Goal: Task Accomplishment & Management: Manage account settings

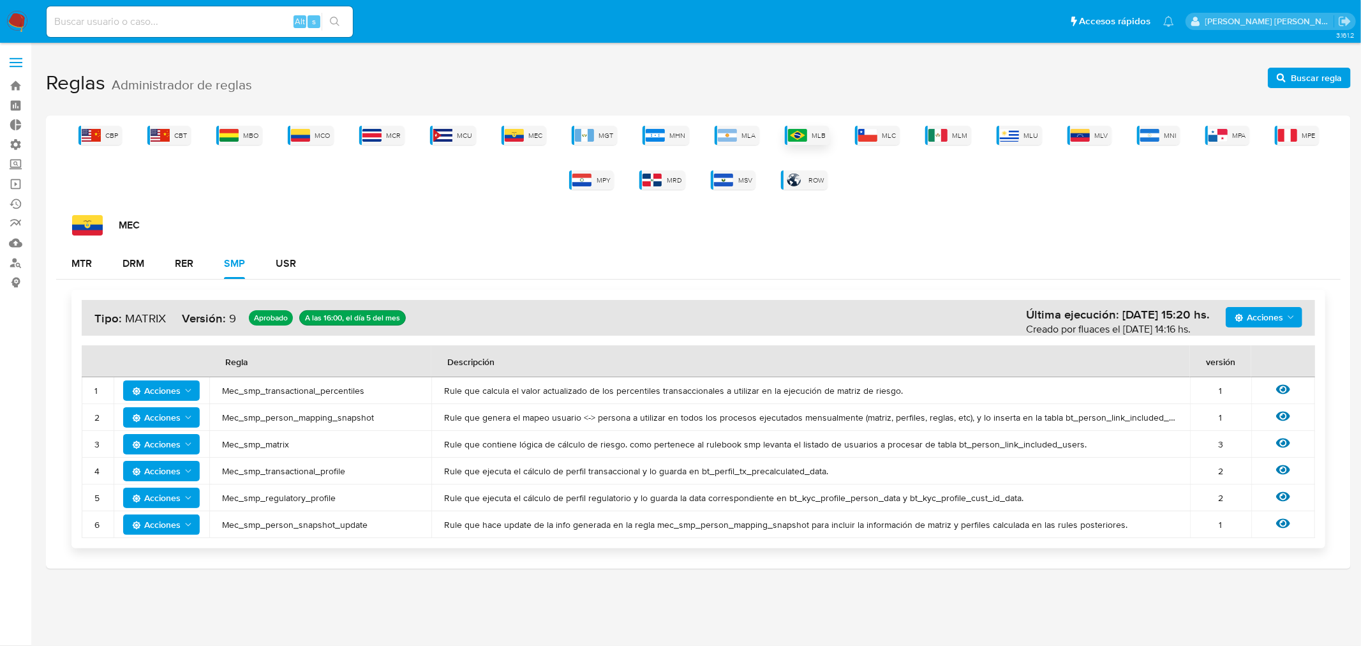
click at [822, 135] on span "MLB" at bounding box center [819, 136] width 14 height 10
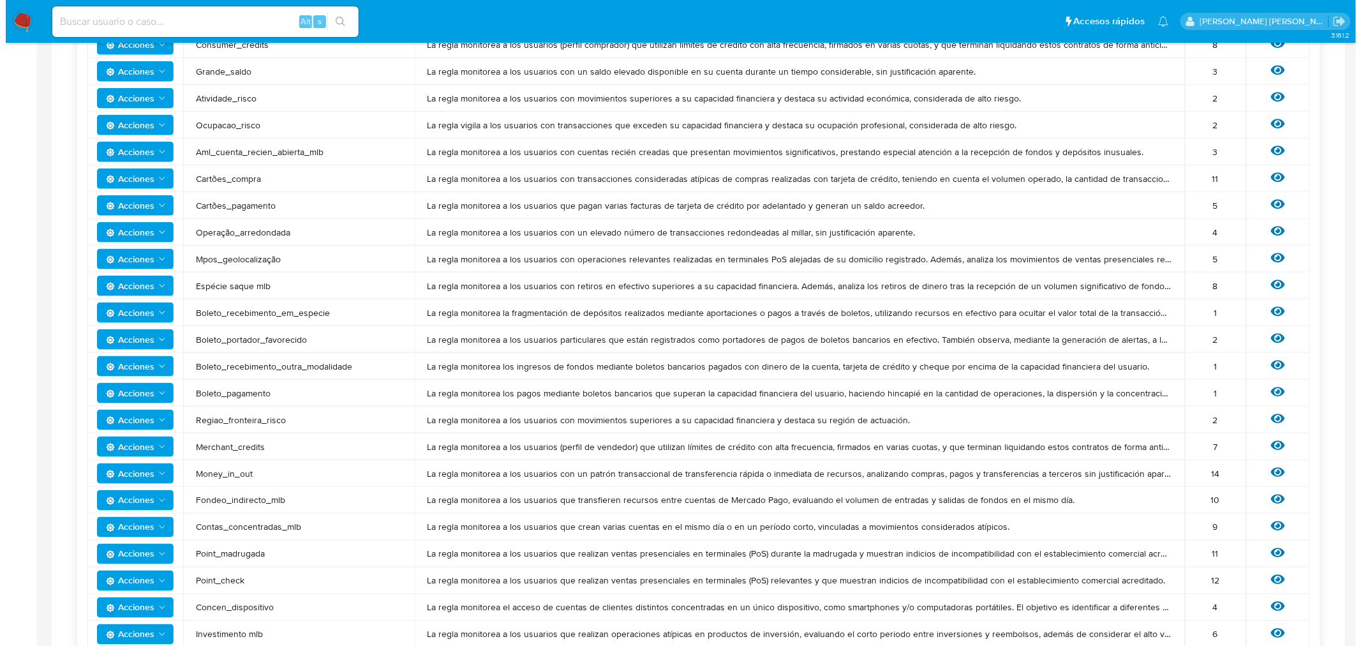
scroll to position [496, 0]
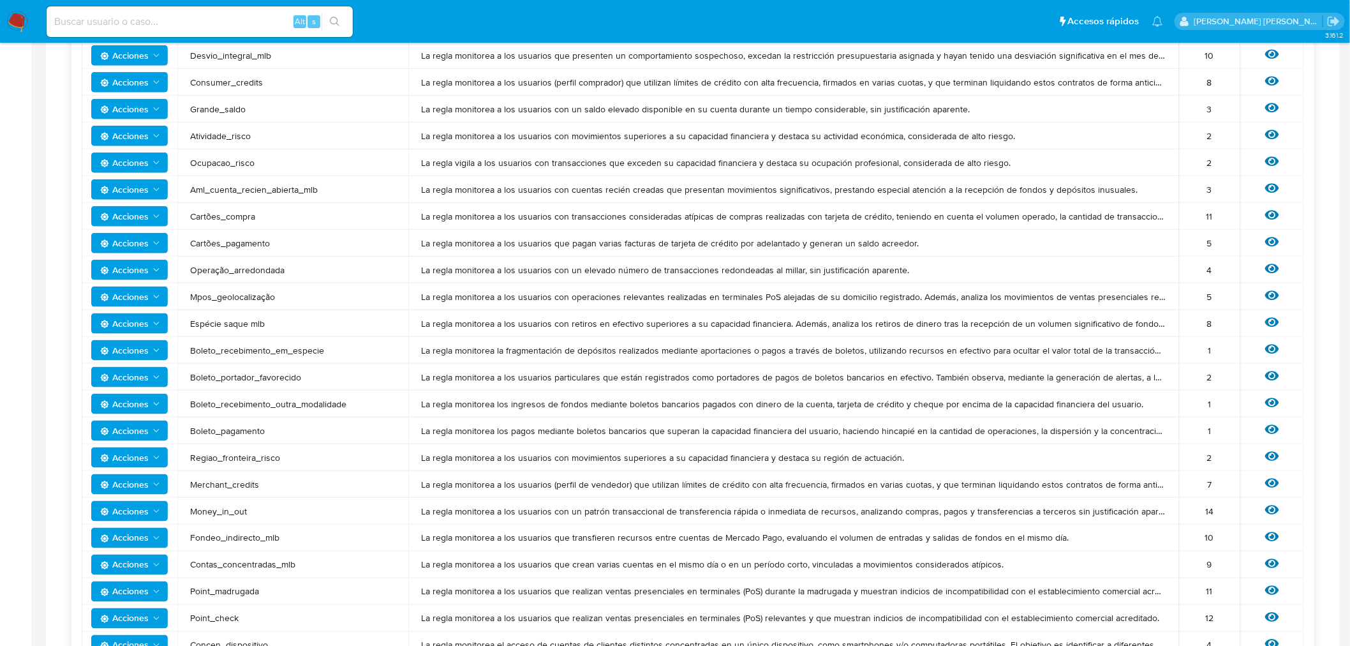
click at [138, 293] on span "Acciones" at bounding box center [124, 296] width 48 height 20
click at [1268, 295] on icon at bounding box center [1272, 296] width 14 height 10
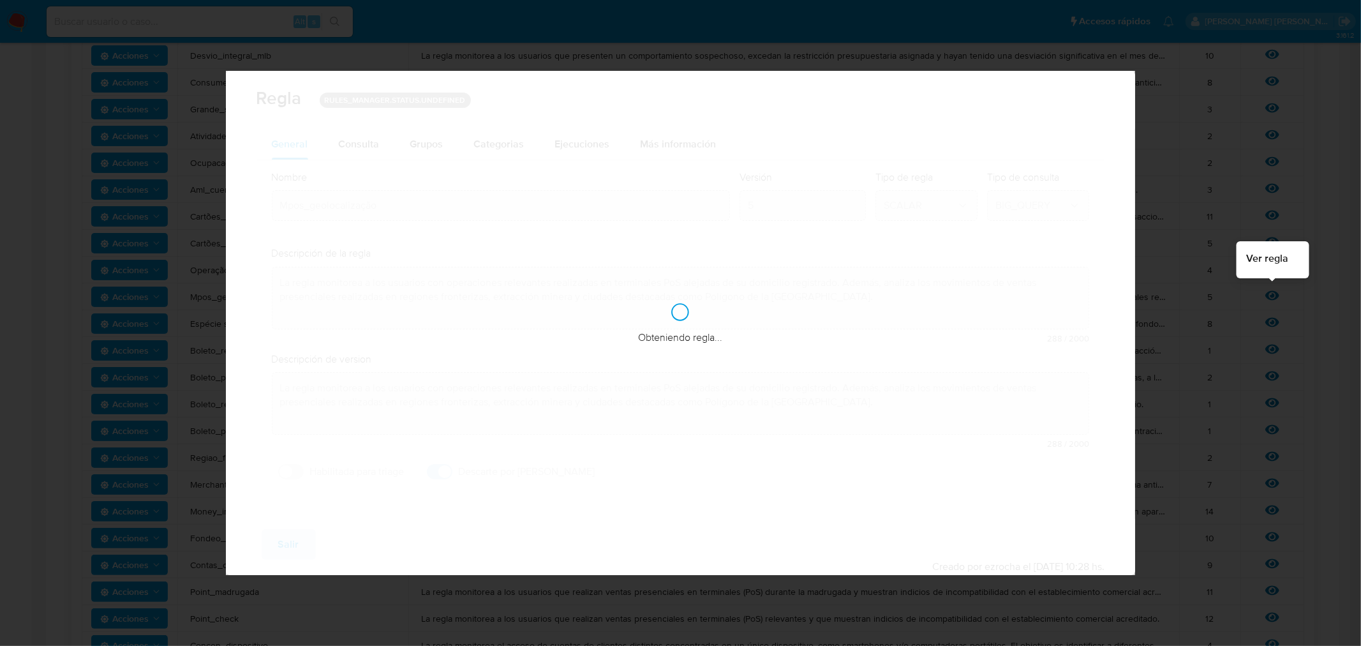
checkbox input "true"
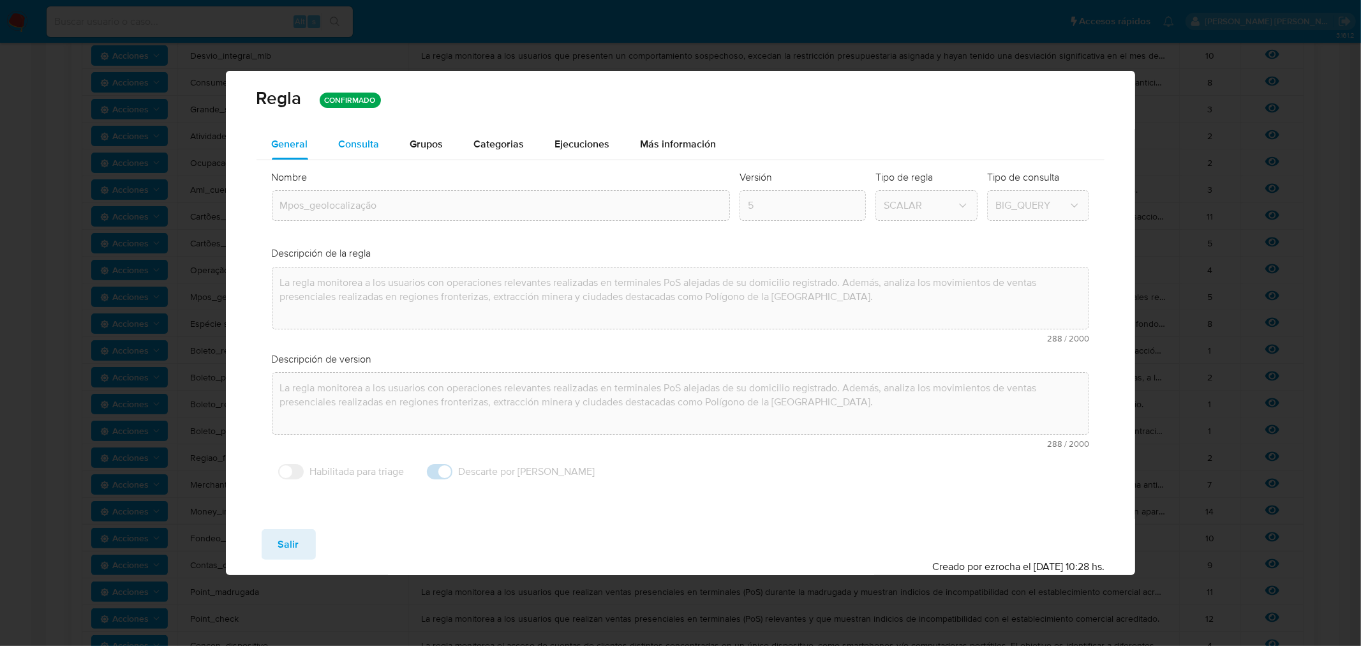
click at [347, 130] on div "Consulta" at bounding box center [359, 144] width 41 height 31
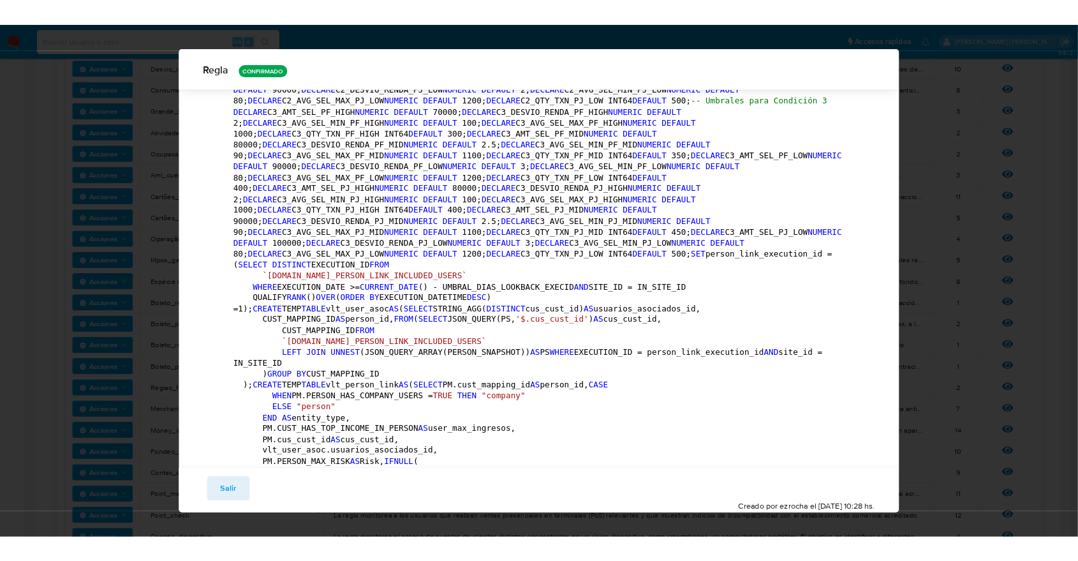
scroll to position [0, 0]
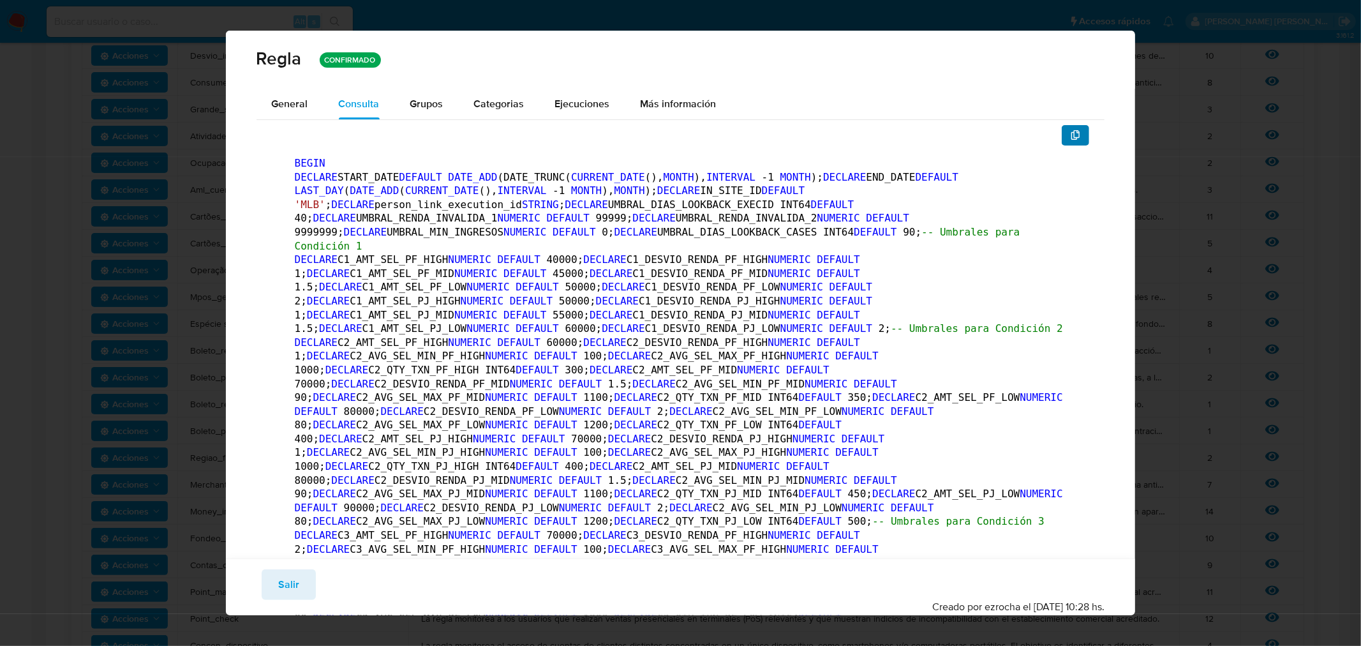
click at [1071, 135] on icon "button" at bounding box center [1076, 135] width 10 height 10
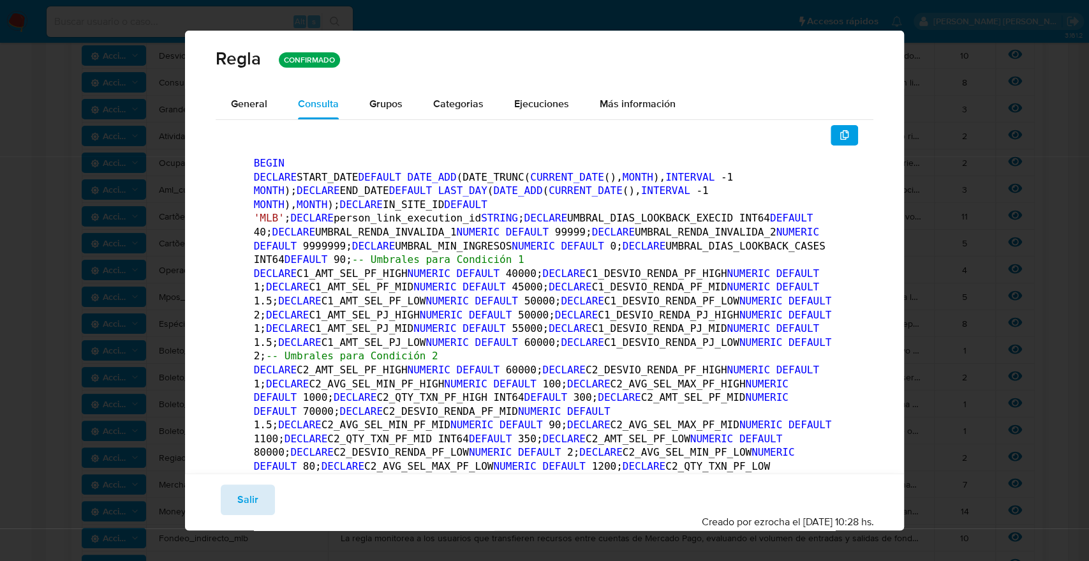
click at [266, 493] on button "Salir" at bounding box center [248, 499] width 54 height 31
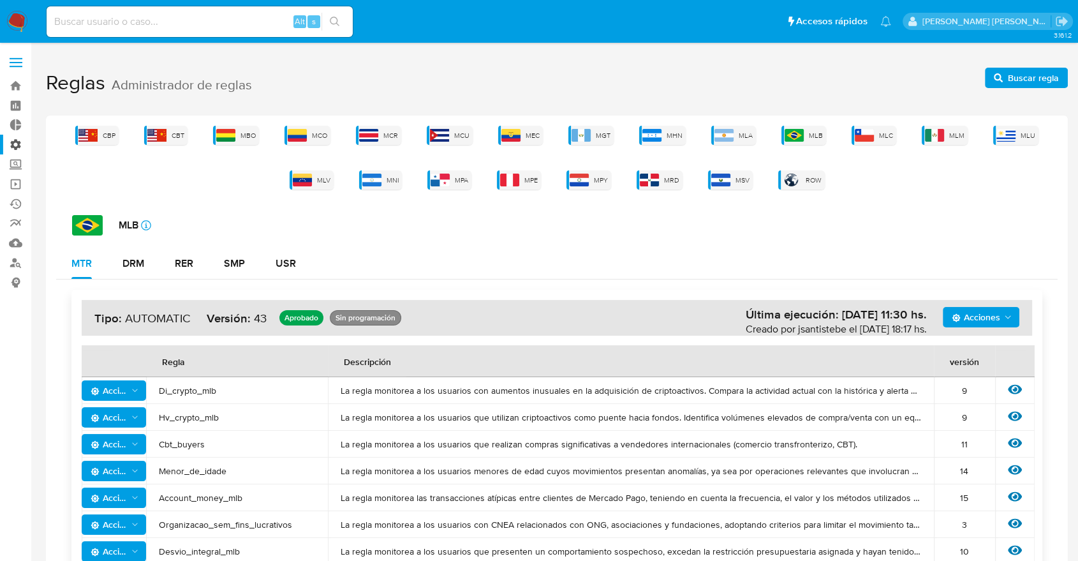
click at [19, 141] on label "Administración" at bounding box center [76, 145] width 152 height 20
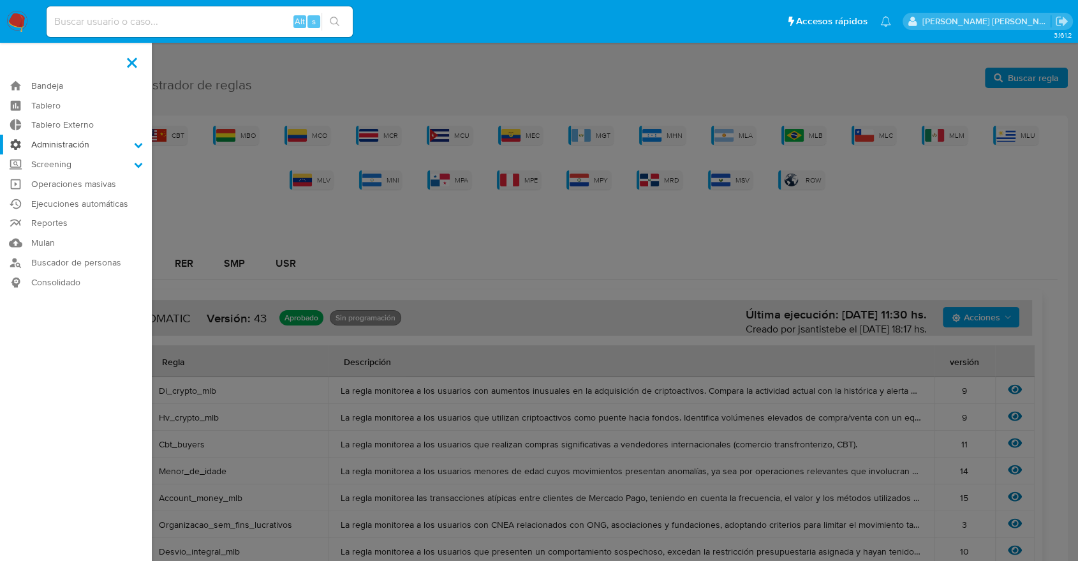
click at [0, 0] on input "Administración" at bounding box center [0, 0] width 0 height 0
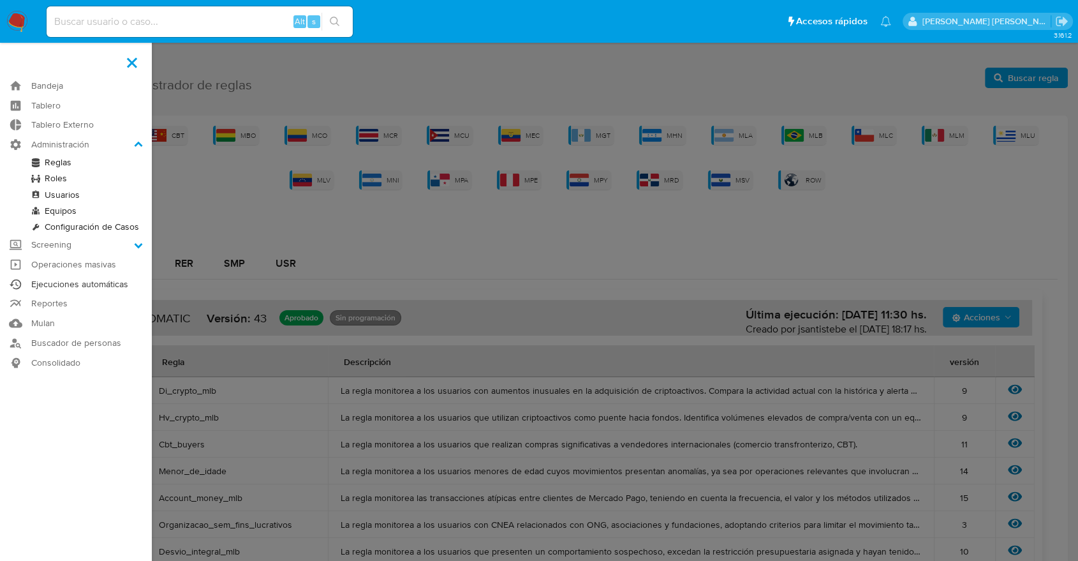
click at [59, 283] on link "Ejecuciones automáticas" at bounding box center [76, 284] width 152 height 20
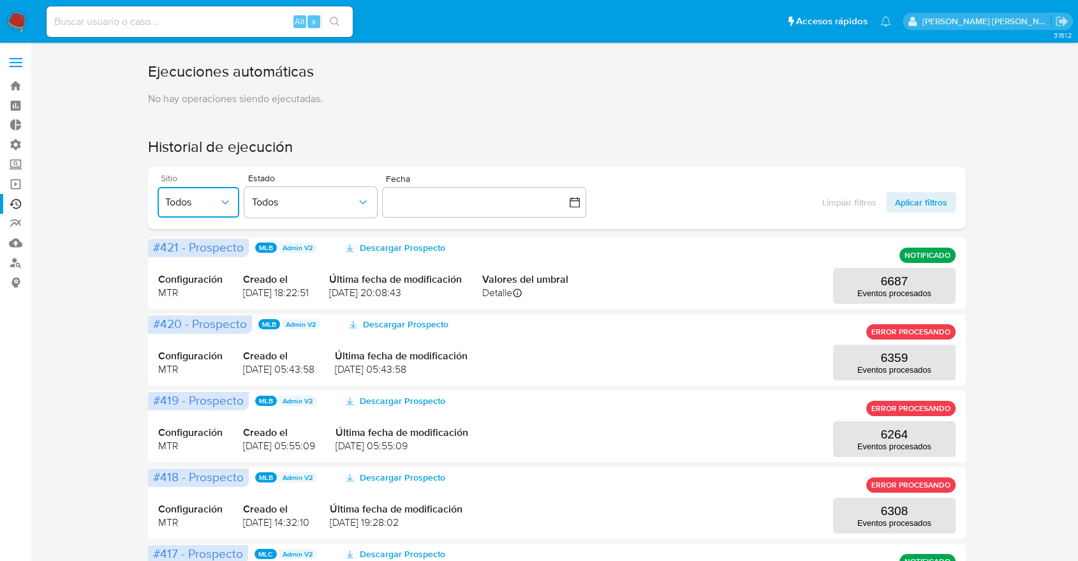
drag, startPoint x: 214, startPoint y: 197, endPoint x: 200, endPoint y: 204, distance: 15.7
click at [211, 197] on span "Todos" at bounding box center [192, 202] width 54 height 13
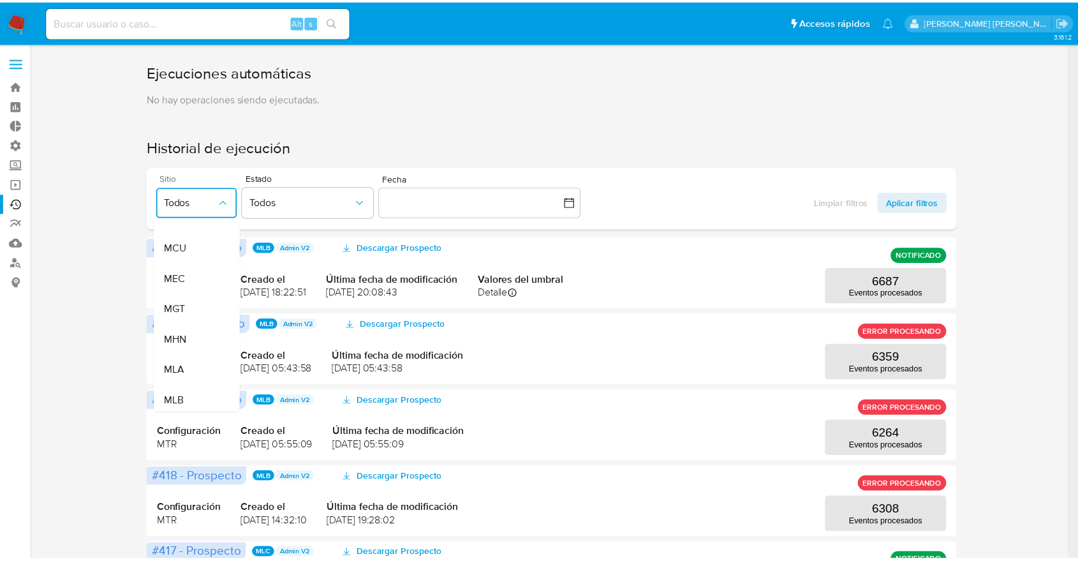
scroll to position [212, 0]
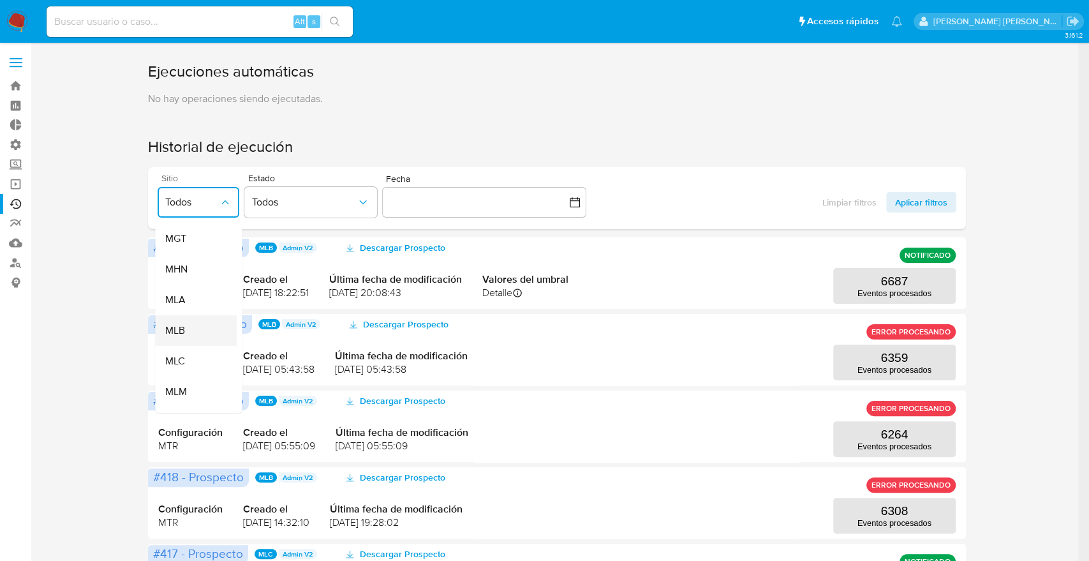
click at [202, 329] on div "MLB" at bounding box center [193, 330] width 54 height 31
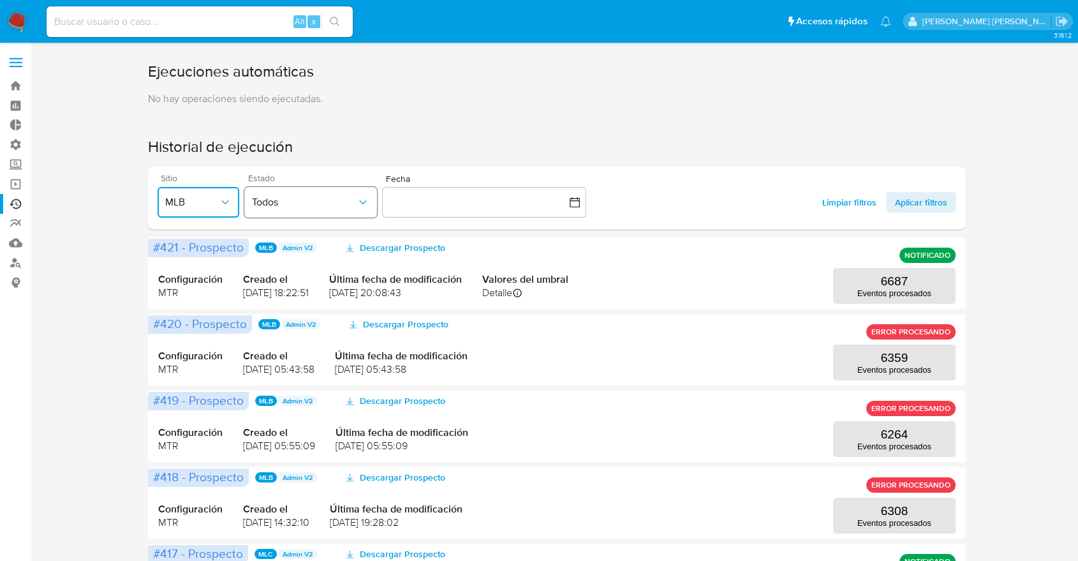
click at [346, 202] on span "Todos" at bounding box center [304, 202] width 105 height 13
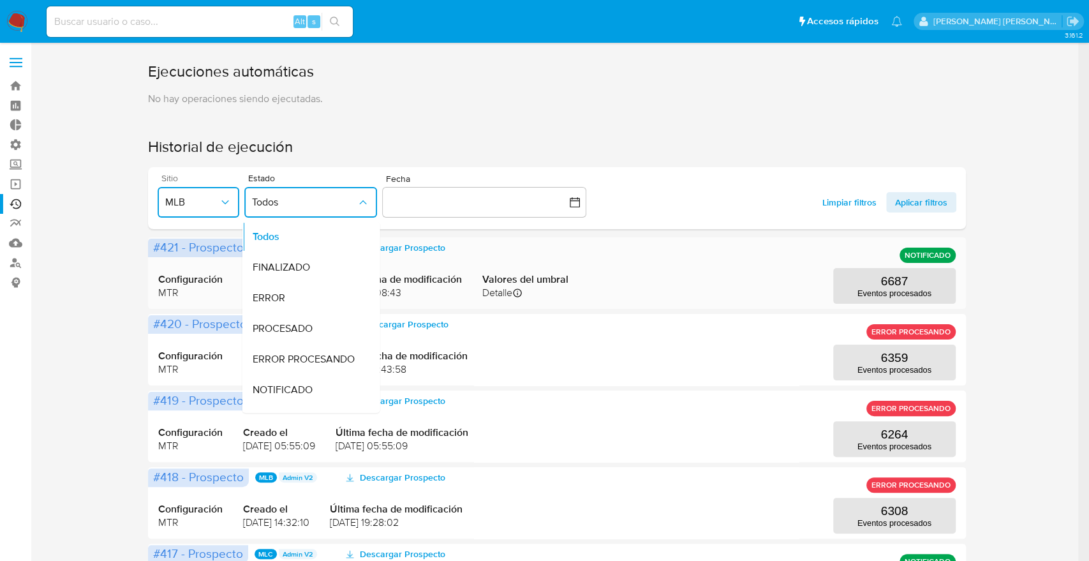
drag, startPoint x: 319, startPoint y: 382, endPoint x: 806, endPoint y: 255, distance: 503.6
click at [319, 382] on div "NOTIFICADO" at bounding box center [305, 390] width 105 height 31
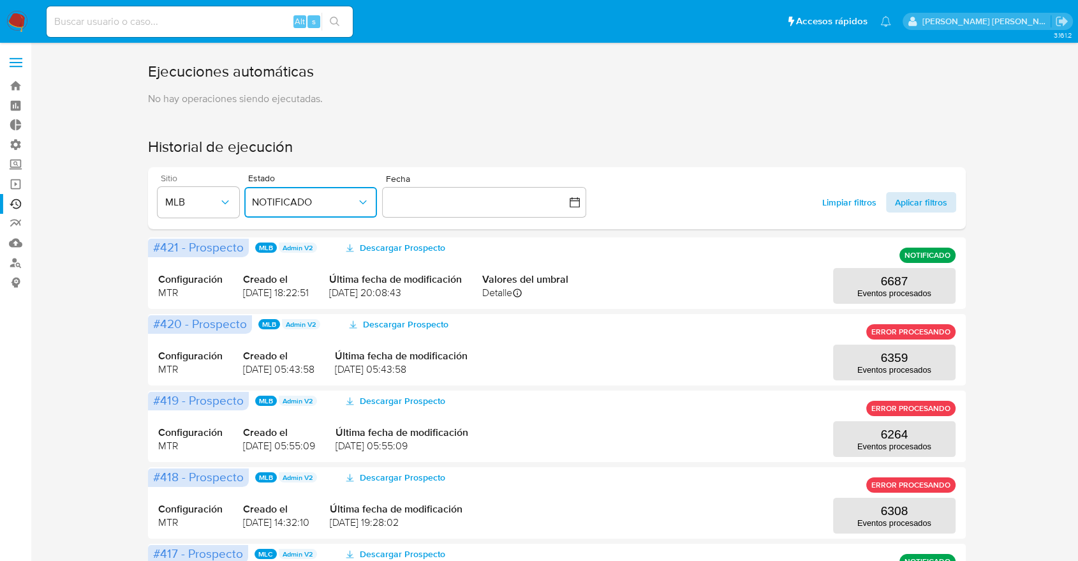
drag, startPoint x: 925, startPoint y: 212, endPoint x: 912, endPoint y: 207, distance: 14.1
click at [912, 208] on span "Aplicar filtros" at bounding box center [921, 202] width 52 height 20
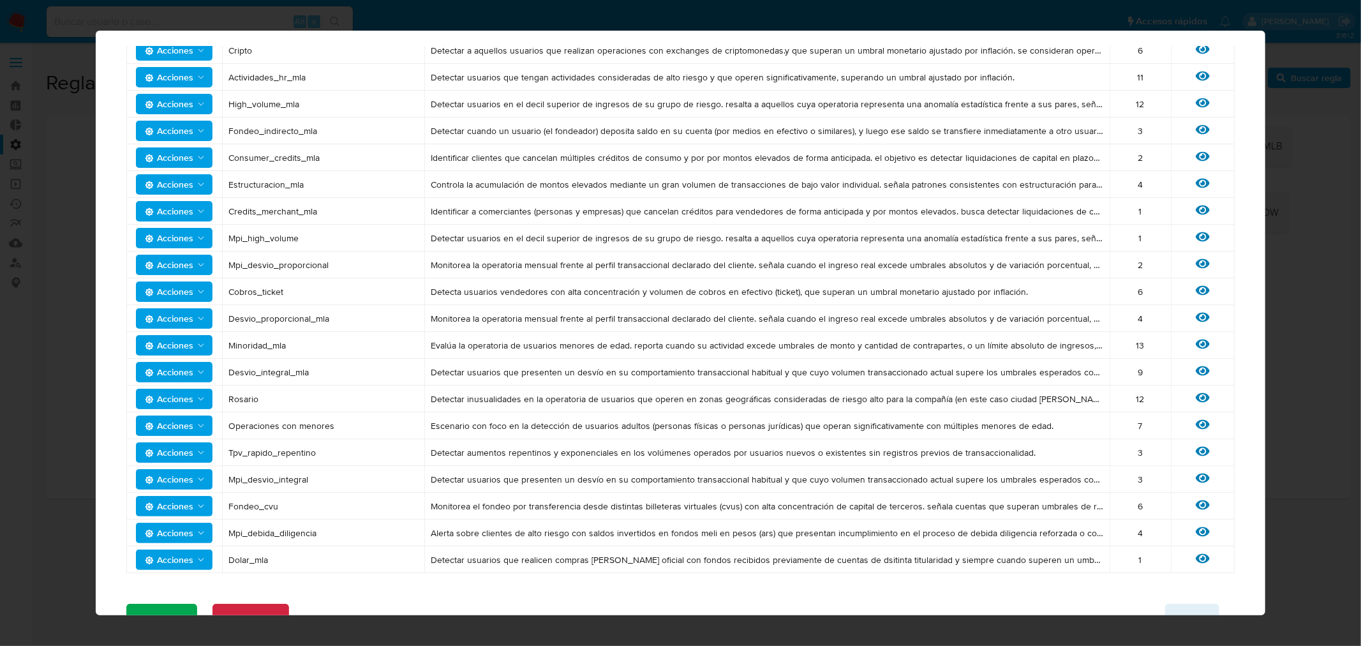
scroll to position [279, 0]
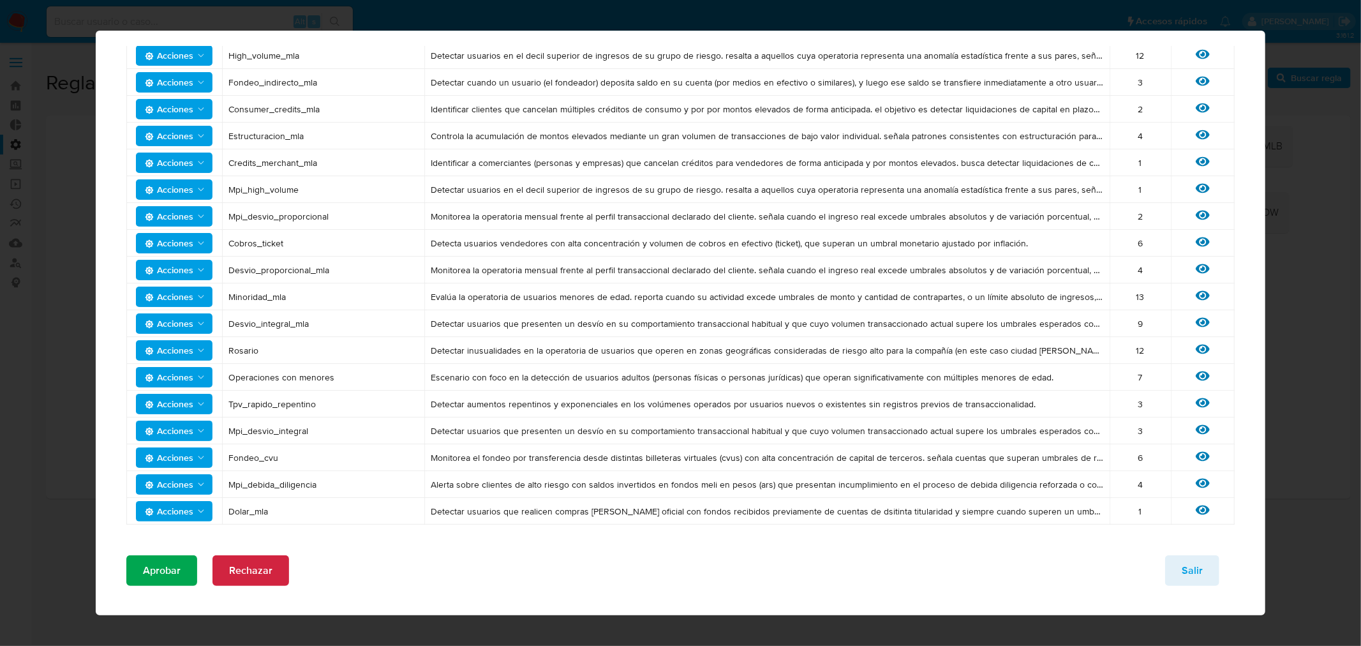
click at [166, 571] on span "Aprobar" at bounding box center [162, 570] width 38 height 28
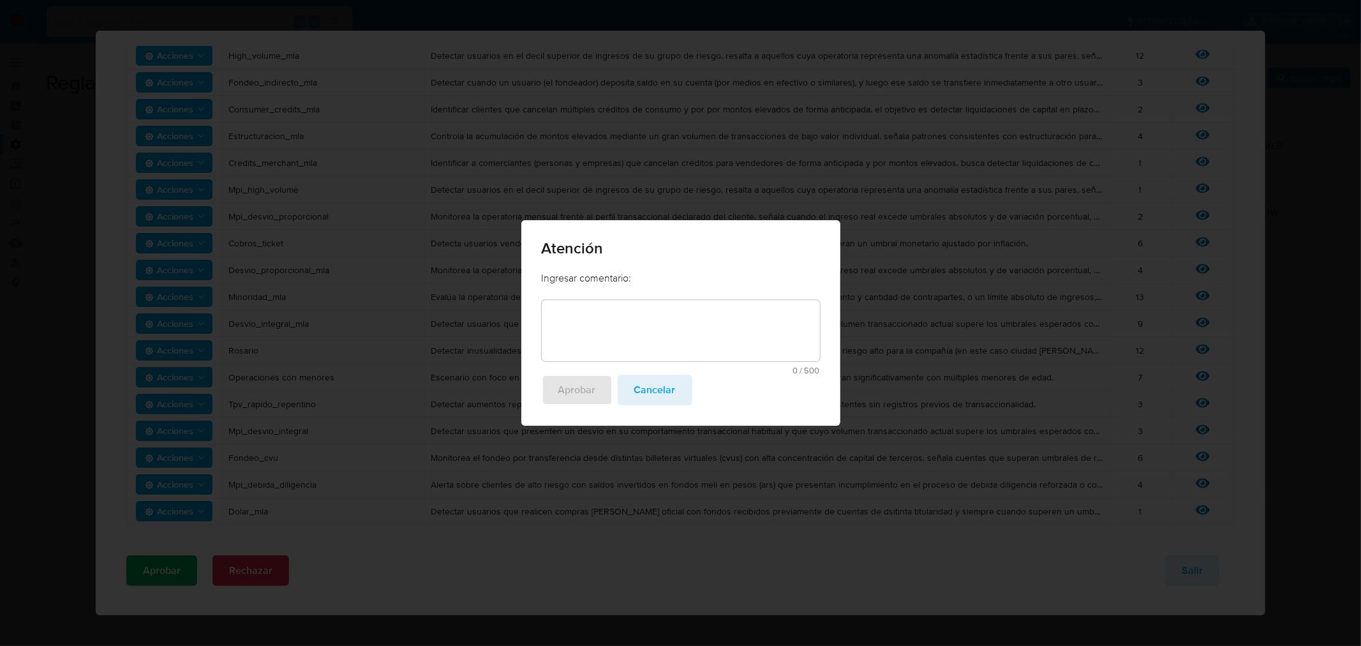
click at [622, 311] on textarea at bounding box center [681, 330] width 278 height 61
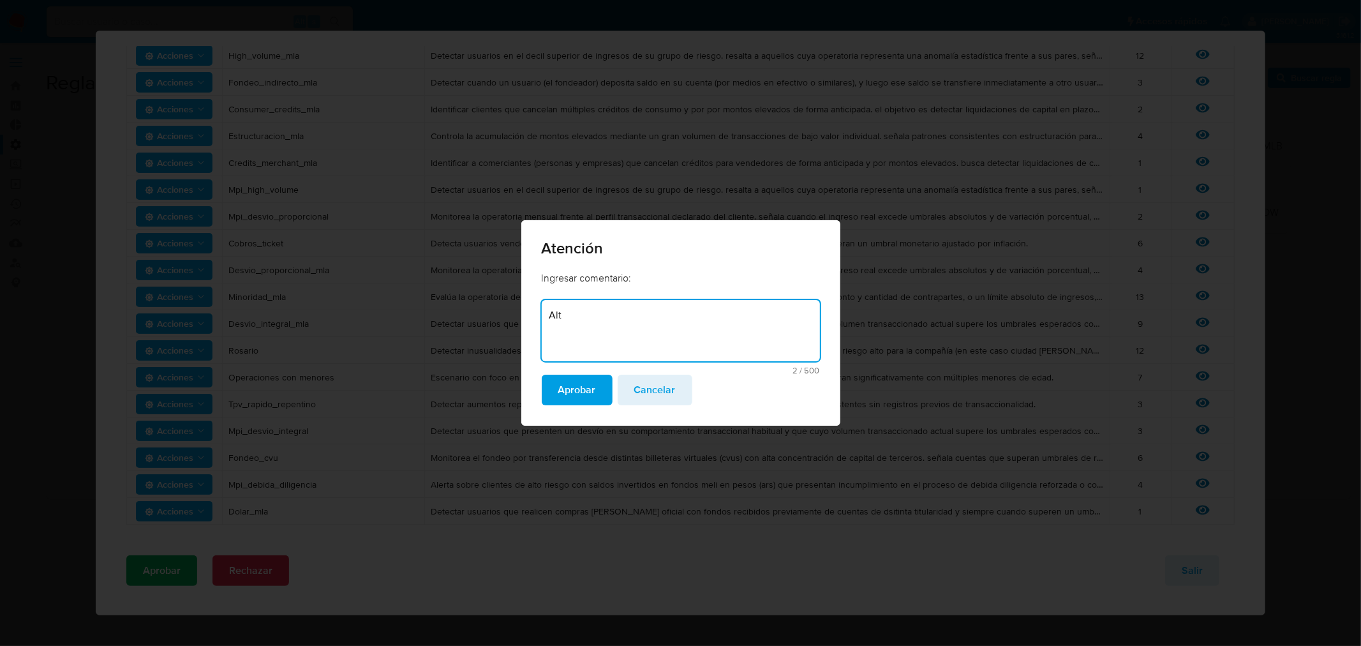
type textarea "Alta"
click at [622, 311] on textarea "Reemplazo de dolar MEP por Dolares" at bounding box center [681, 330] width 278 height 61
type textarea "Reemplazo de Dolar MEP por Dolares"
click at [585, 385] on span "Aprobar" at bounding box center [577, 390] width 38 height 28
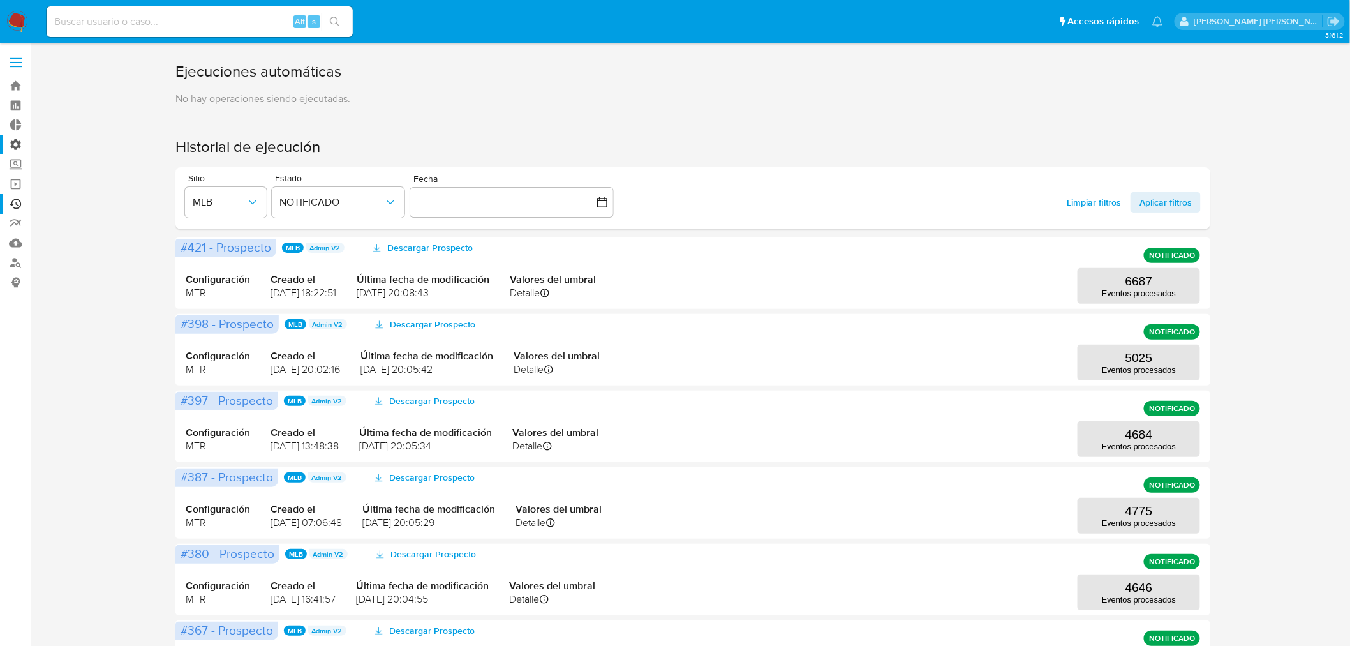
click at [15, 144] on label "Administración" at bounding box center [76, 145] width 152 height 20
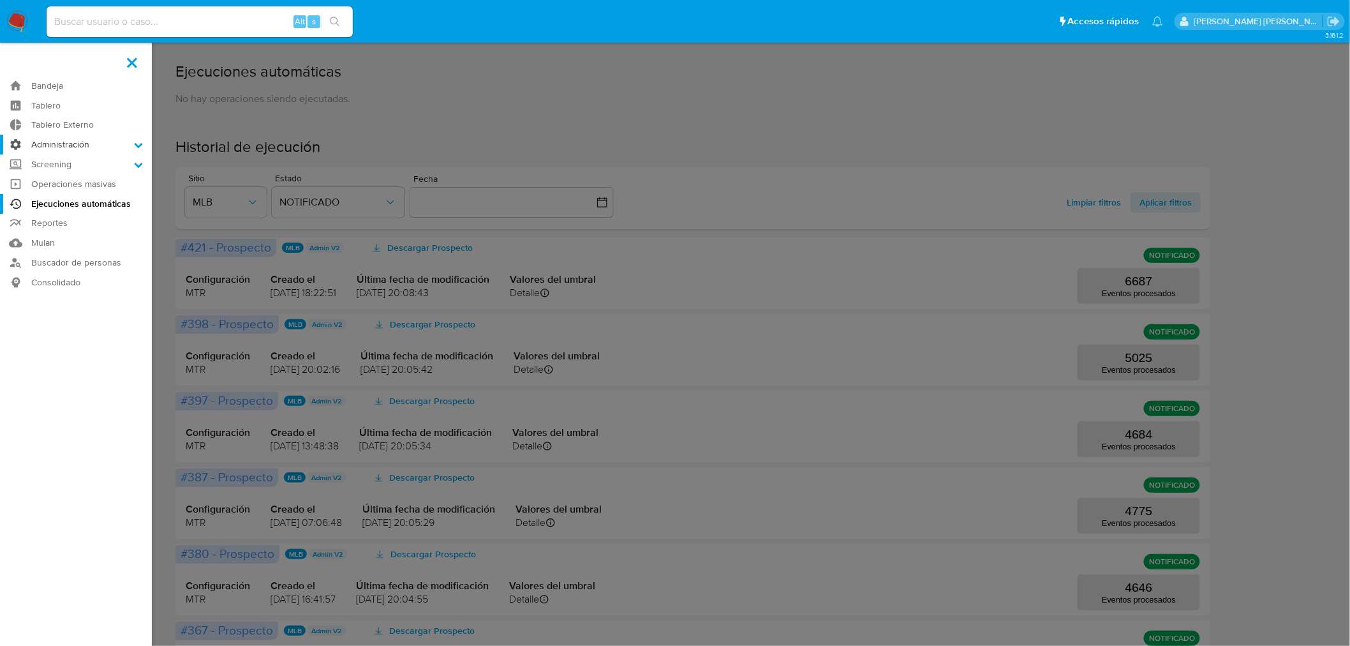
click at [0, 0] on input "Administración" at bounding box center [0, 0] width 0 height 0
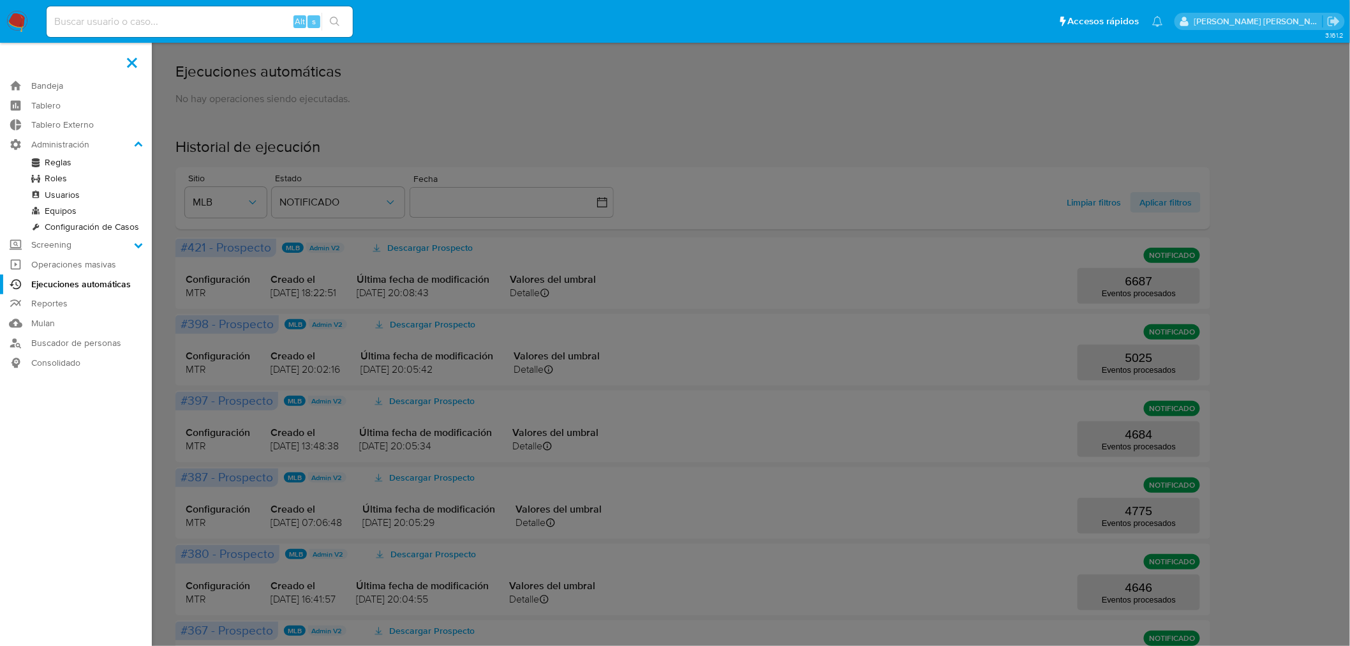
click at [65, 162] on link "Reglas" at bounding box center [76, 162] width 152 height 16
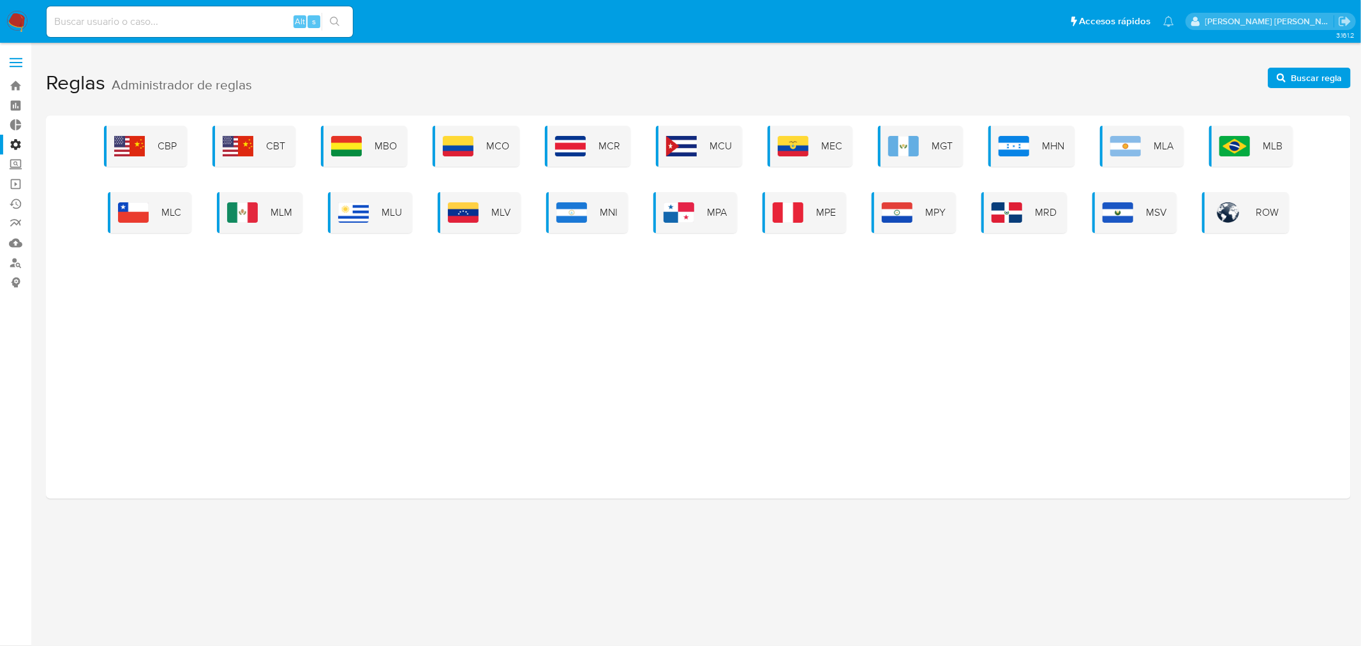
click at [212, 216] on div "CBP CBT MBO MCO MCR MCU MEC MGT MHN MLA MLB MLC MLM MLU MLV MNI MPA MPE MPY MRD…" at bounding box center [698, 179] width 1284 height 107
click at [265, 225] on div "MLM" at bounding box center [259, 212] width 85 height 41
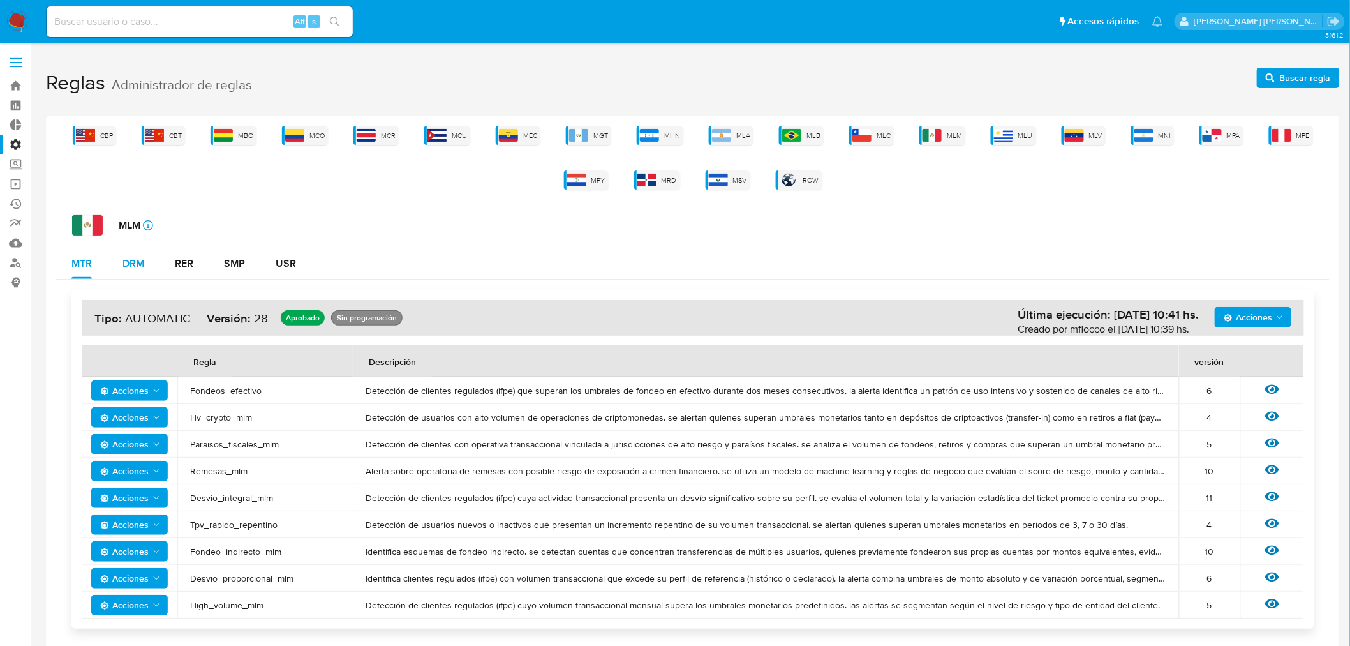
click at [138, 263] on div "DRM" at bounding box center [134, 263] width 22 height 10
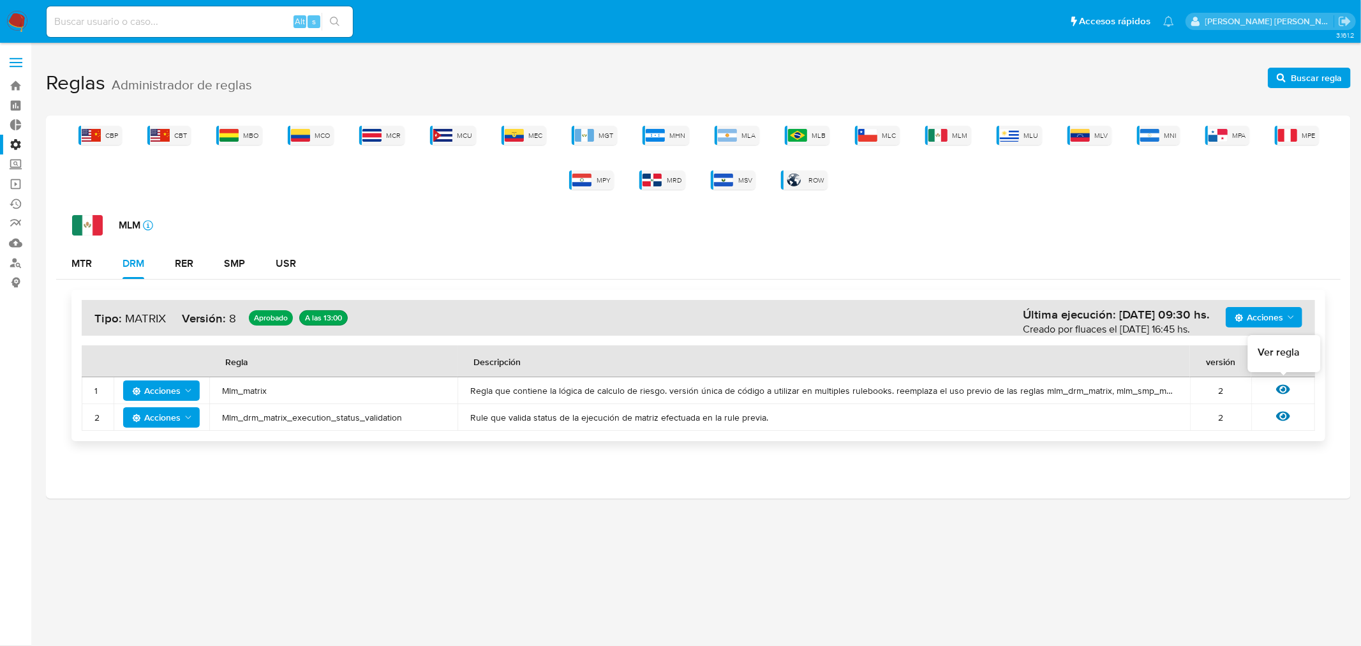
click at [1284, 392] on icon at bounding box center [1283, 389] width 14 height 14
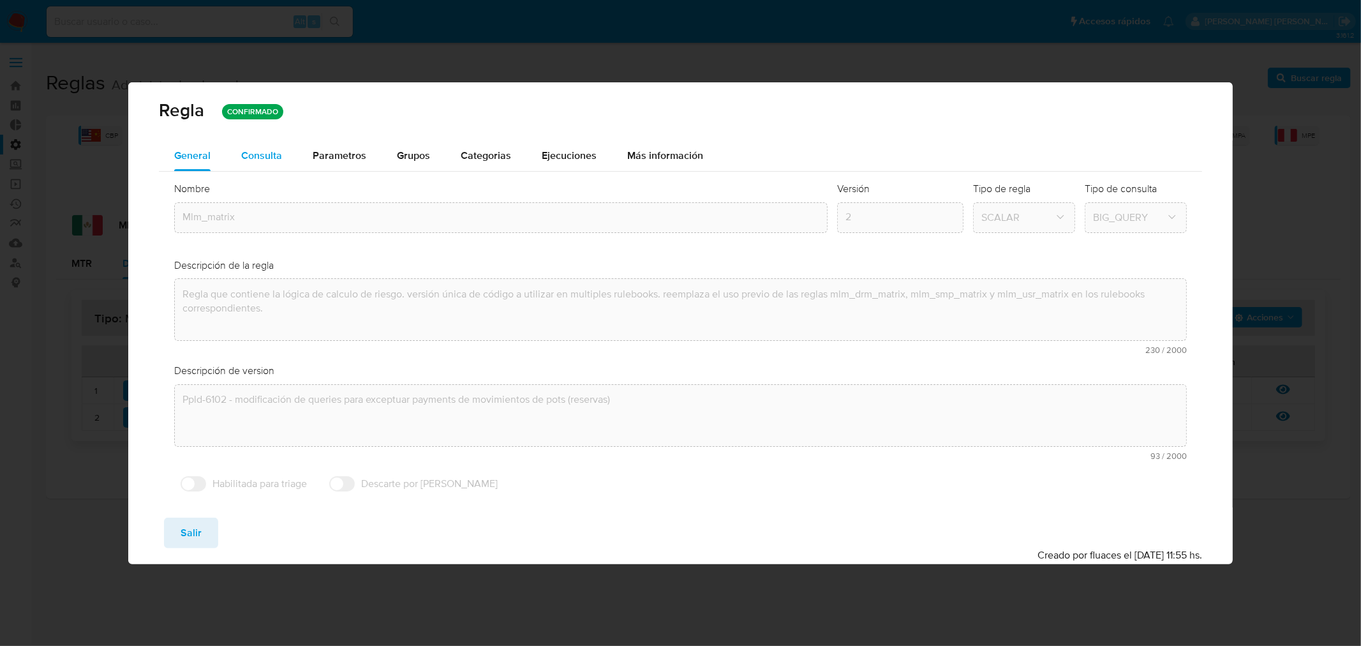
click at [260, 151] on div "Consulta" at bounding box center [261, 156] width 41 height 10
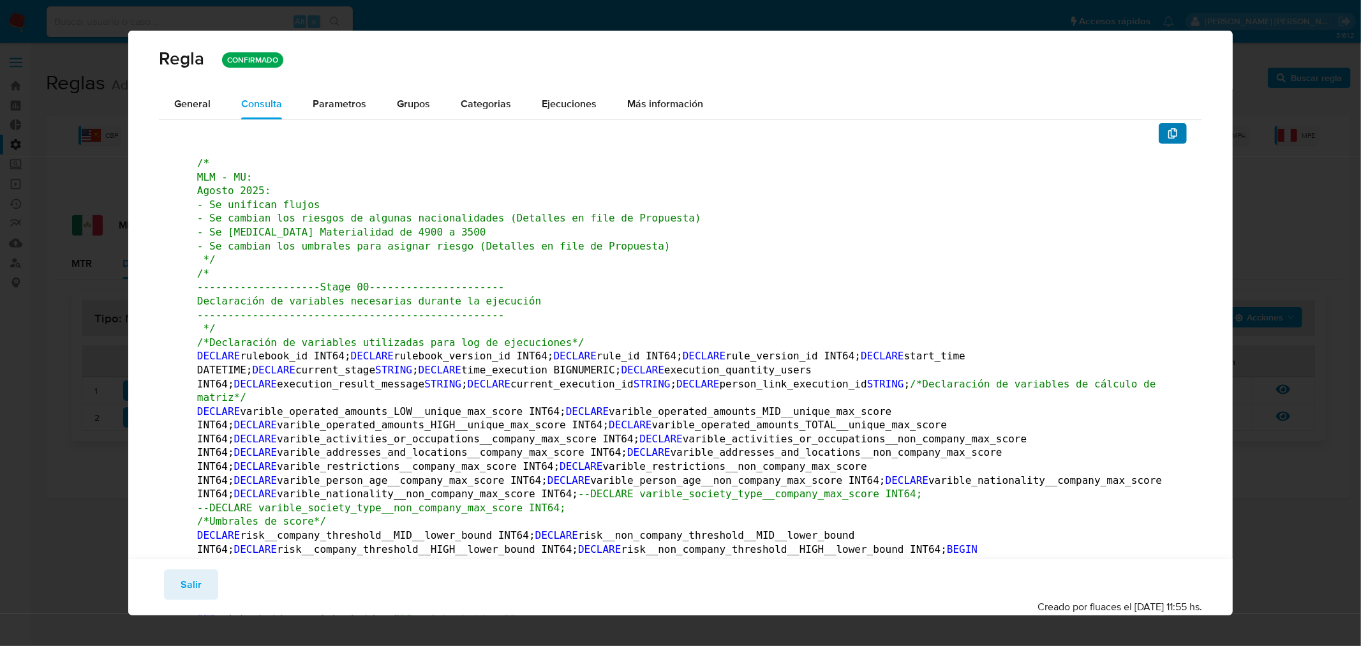
click at [1168, 132] on icon "button" at bounding box center [1172, 133] width 9 height 10
